Goal: Task Accomplishment & Management: Use online tool/utility

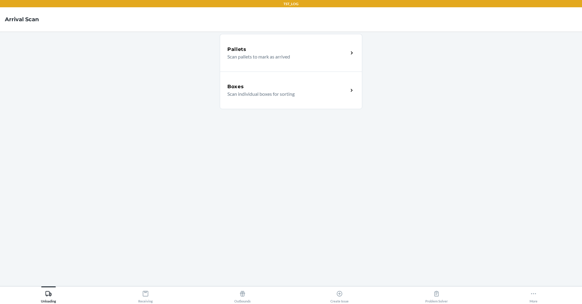
click at [288, 87] on div "Boxes" at bounding box center [287, 86] width 121 height 7
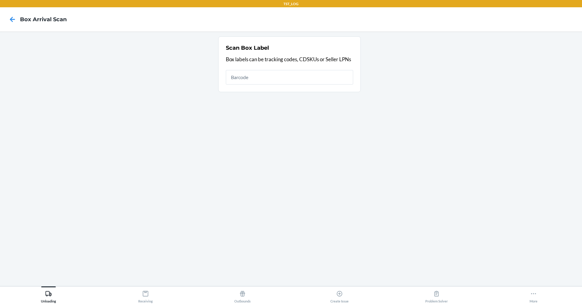
click at [273, 73] on input "text" at bounding box center [289, 77] width 127 height 15
click at [270, 74] on input "text" at bounding box center [289, 77] width 127 height 15
type input "CDK6M5YH8FX"
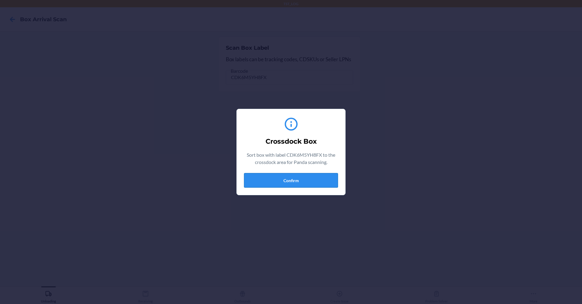
click at [262, 178] on button "Confirm" at bounding box center [291, 180] width 94 height 15
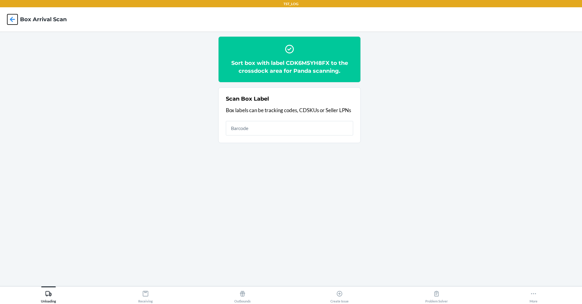
click at [15, 23] on icon at bounding box center [12, 19] width 10 height 10
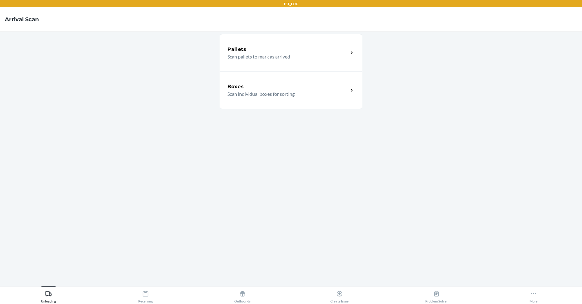
click at [153, 285] on main "Pallets Scan pallets to mark as arrived Boxes Scan individual boxes for sorting" at bounding box center [291, 159] width 582 height 254
click at [145, 294] on icon at bounding box center [145, 293] width 7 height 7
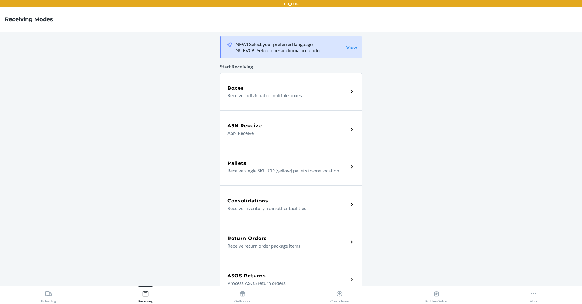
click at [283, 99] on div "Boxes Receive individual or multiple boxes" at bounding box center [291, 92] width 142 height 38
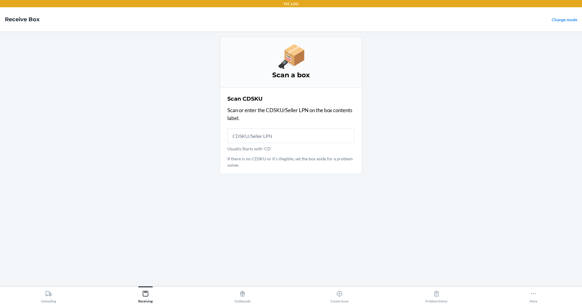
click at [252, 139] on input "Usually Starts with 'CD'" at bounding box center [290, 135] width 127 height 15
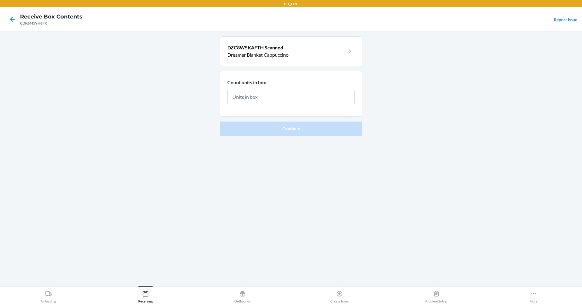
type input "1"
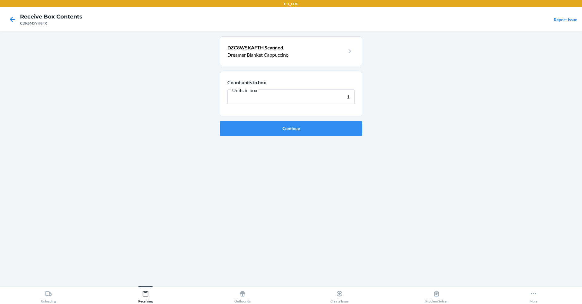
click button "Continue" at bounding box center [291, 128] width 142 height 15
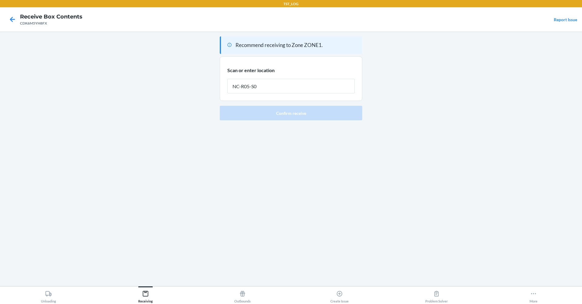
type input "NC-R05-S04"
